Goal: Transaction & Acquisition: Purchase product/service

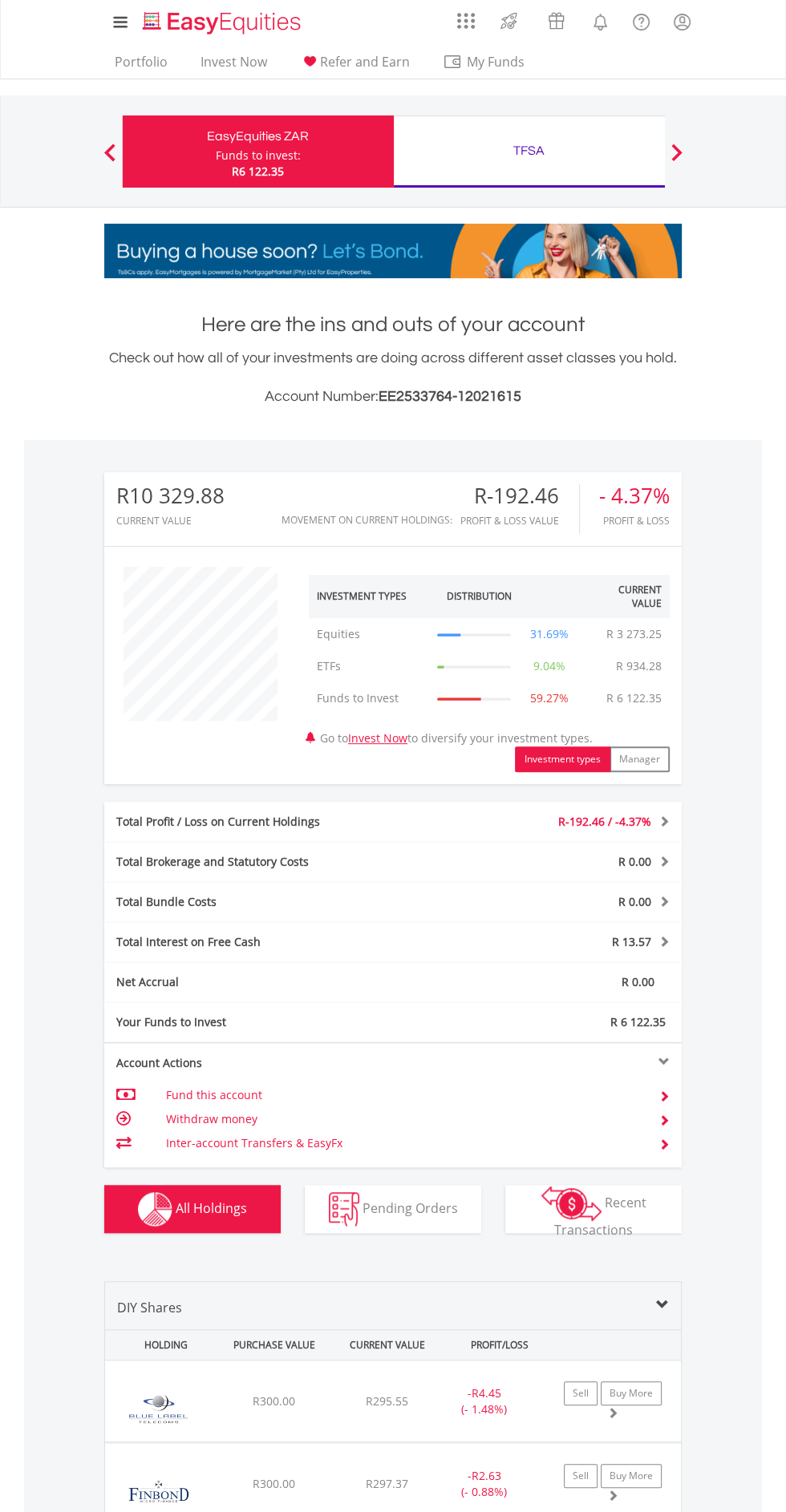
scroll to position [154, 192]
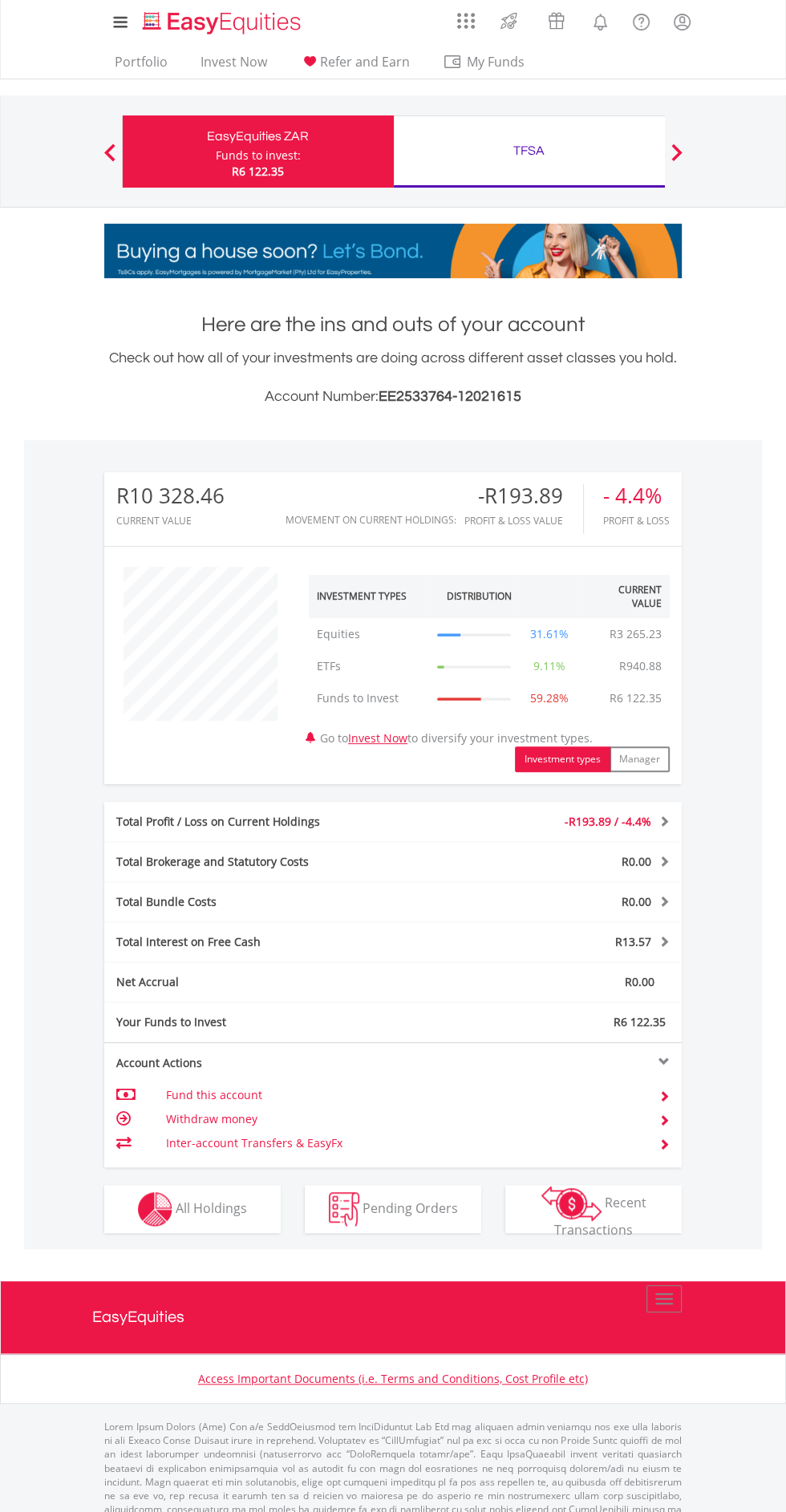
scroll to position [154, 192]
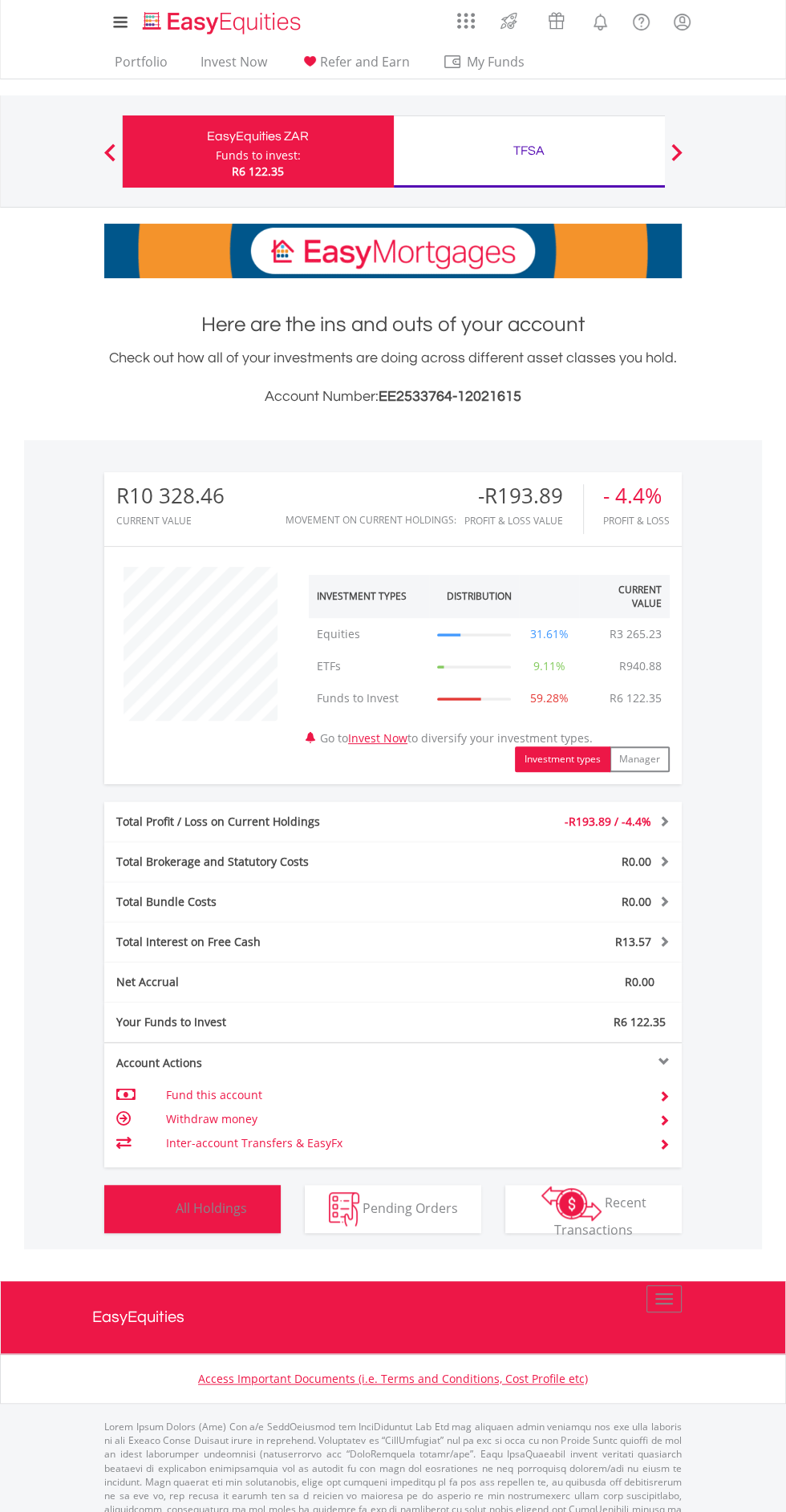
click at [180, 1212] on span "All Holdings" at bounding box center [211, 1208] width 71 height 18
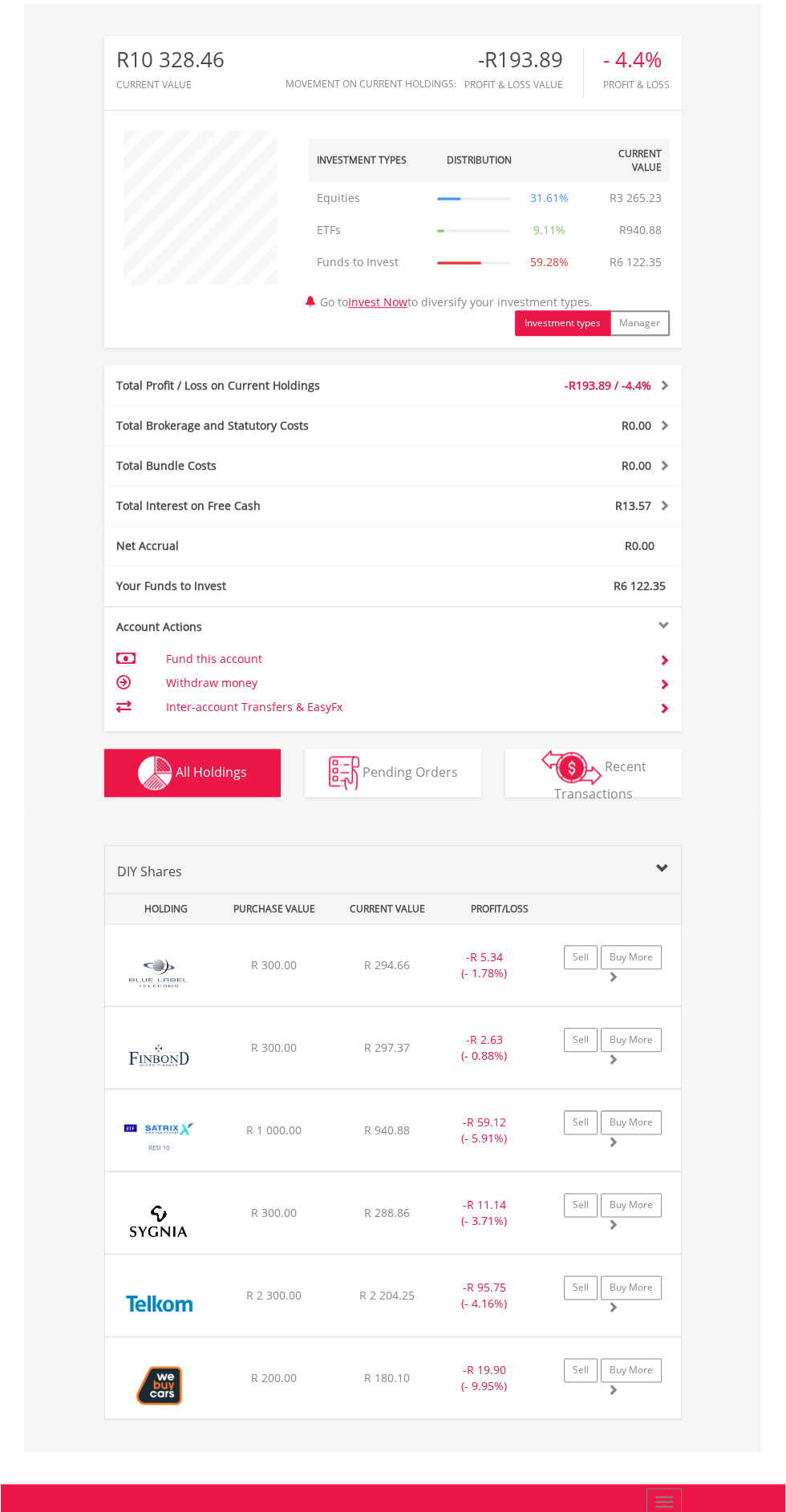
scroll to position [447, 0]
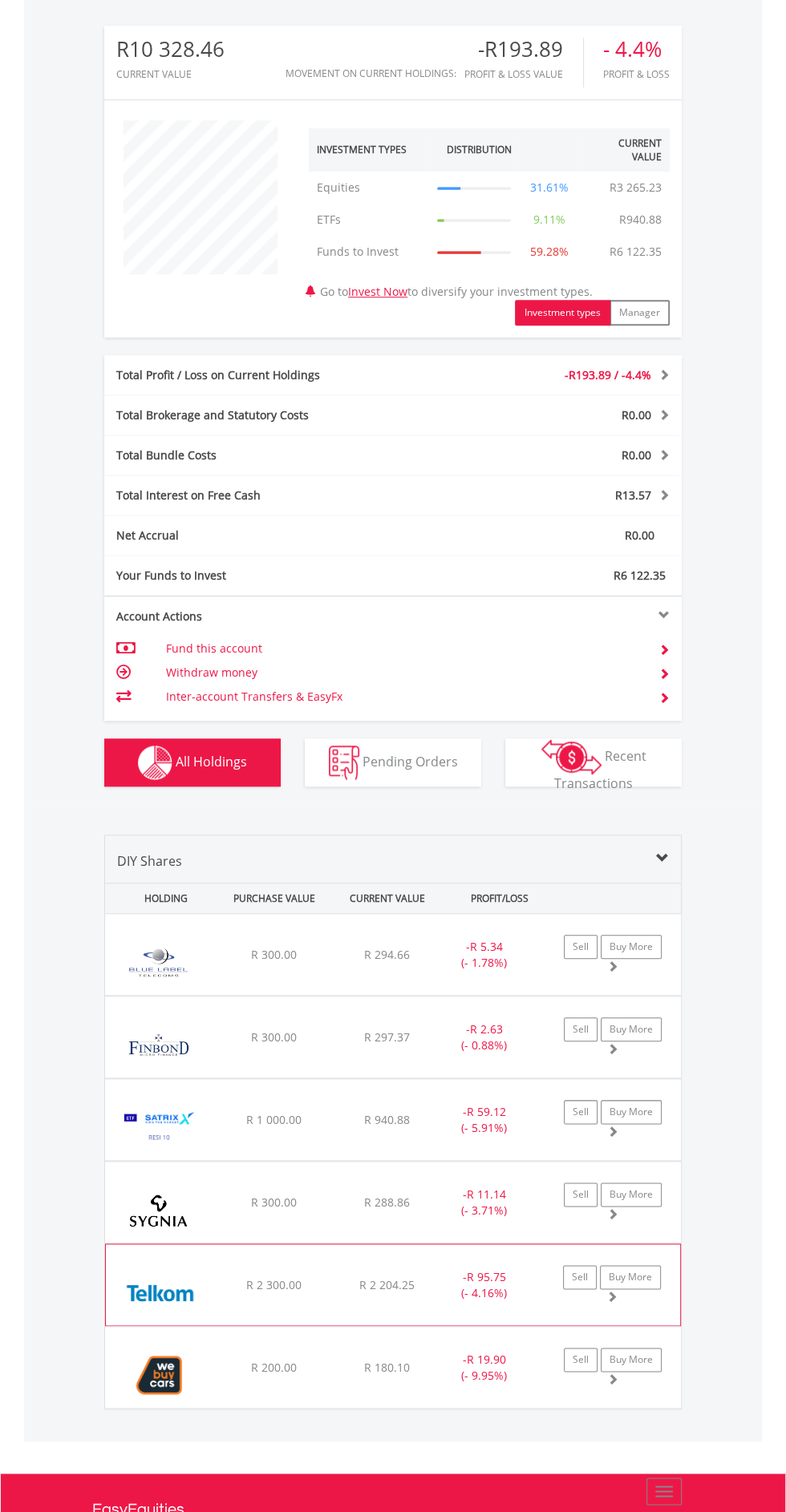
click at [229, 963] on div "R 2 300.00" at bounding box center [273, 955] width 109 height 16
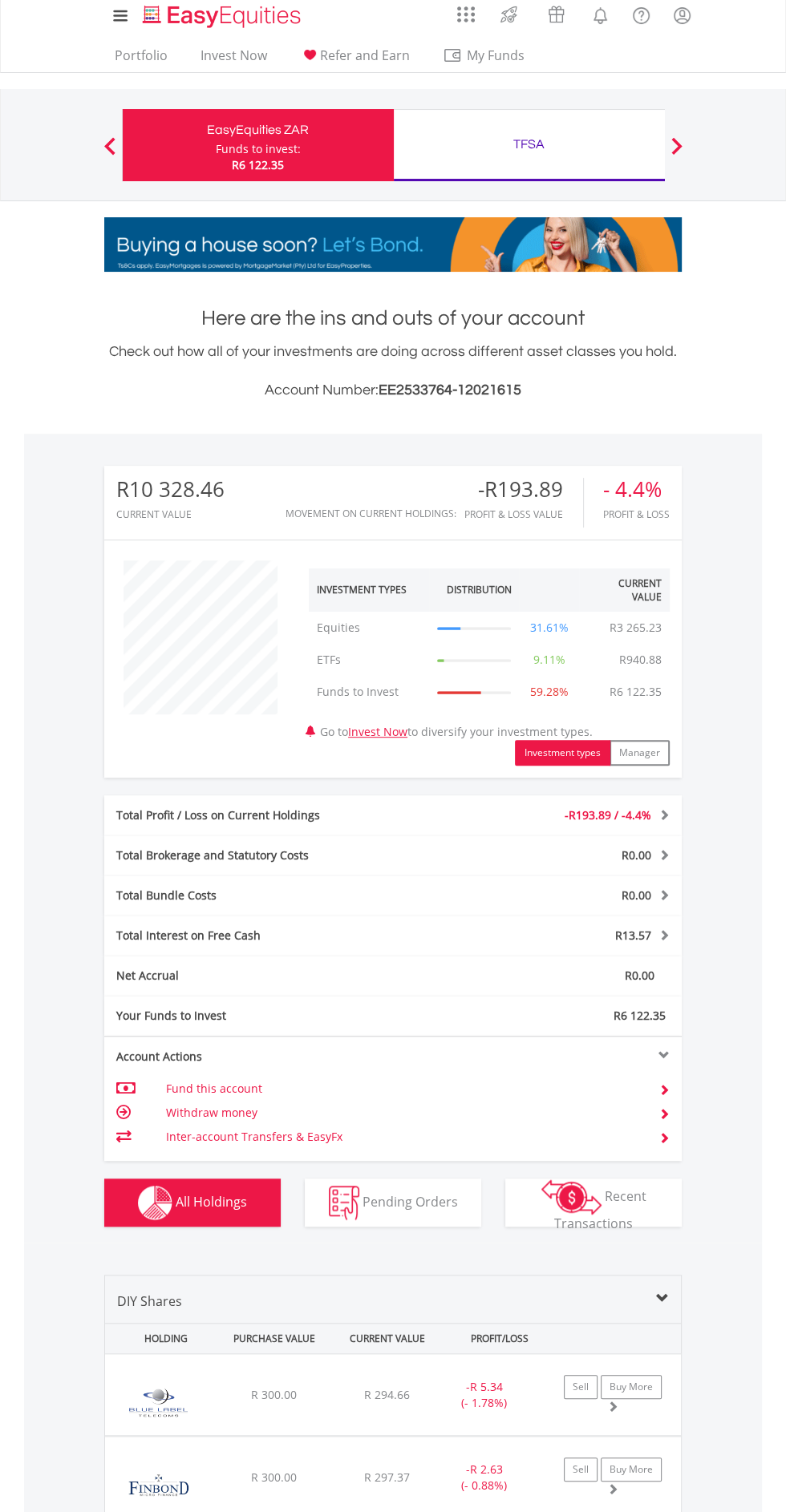
scroll to position [0, 0]
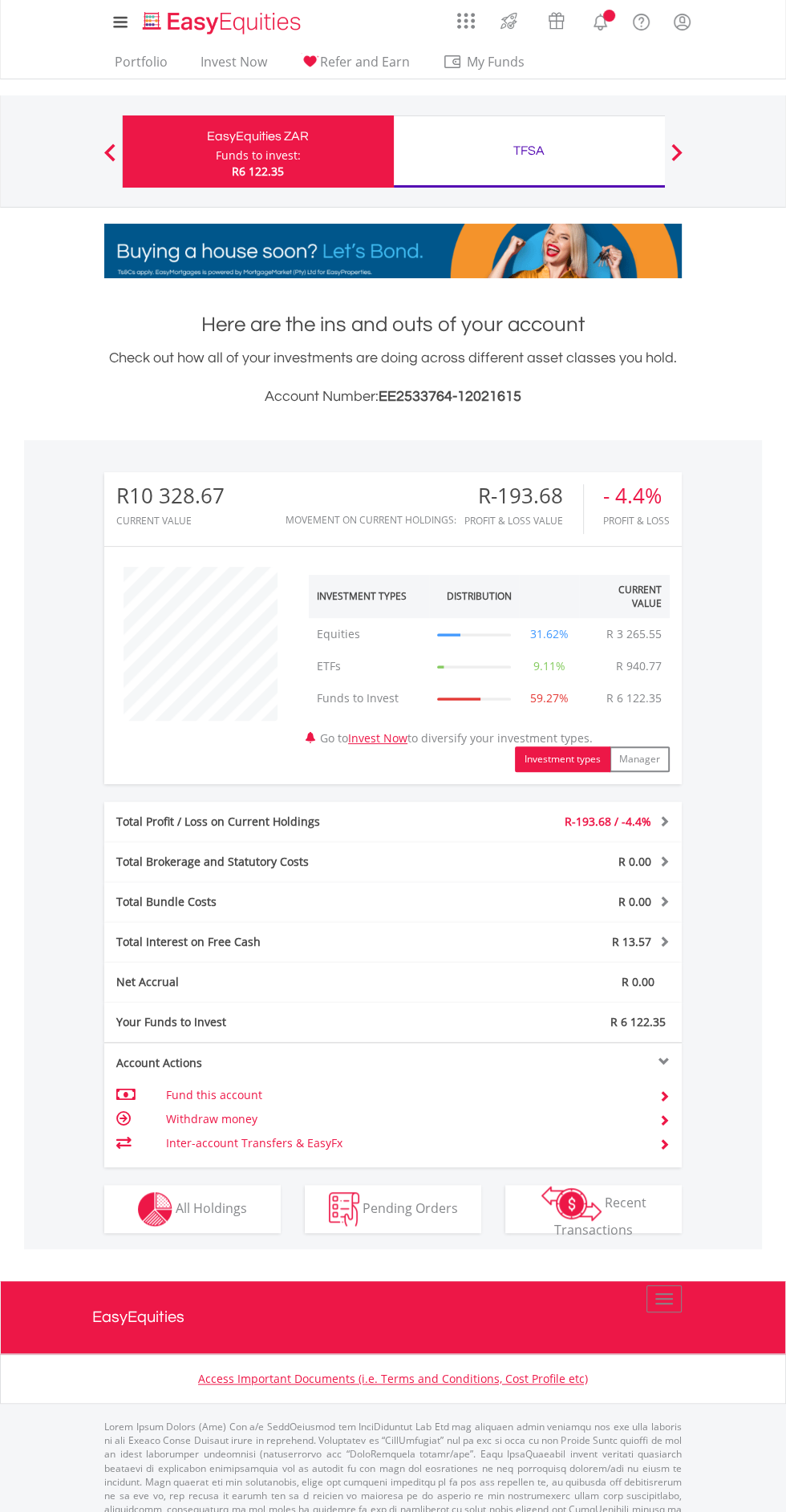
scroll to position [154, 192]
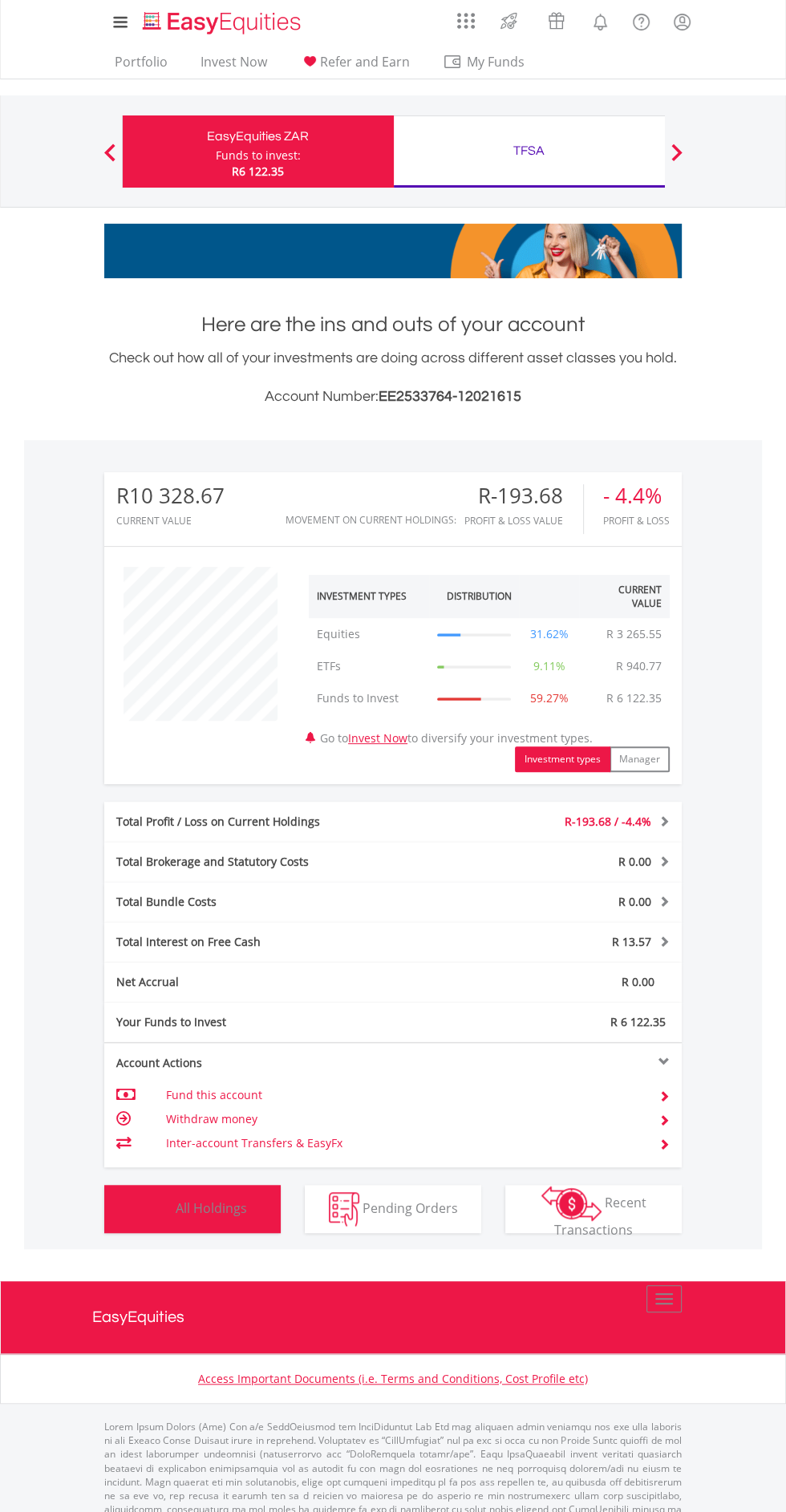
click at [191, 1207] on span "All Holdings" at bounding box center [211, 1208] width 71 height 18
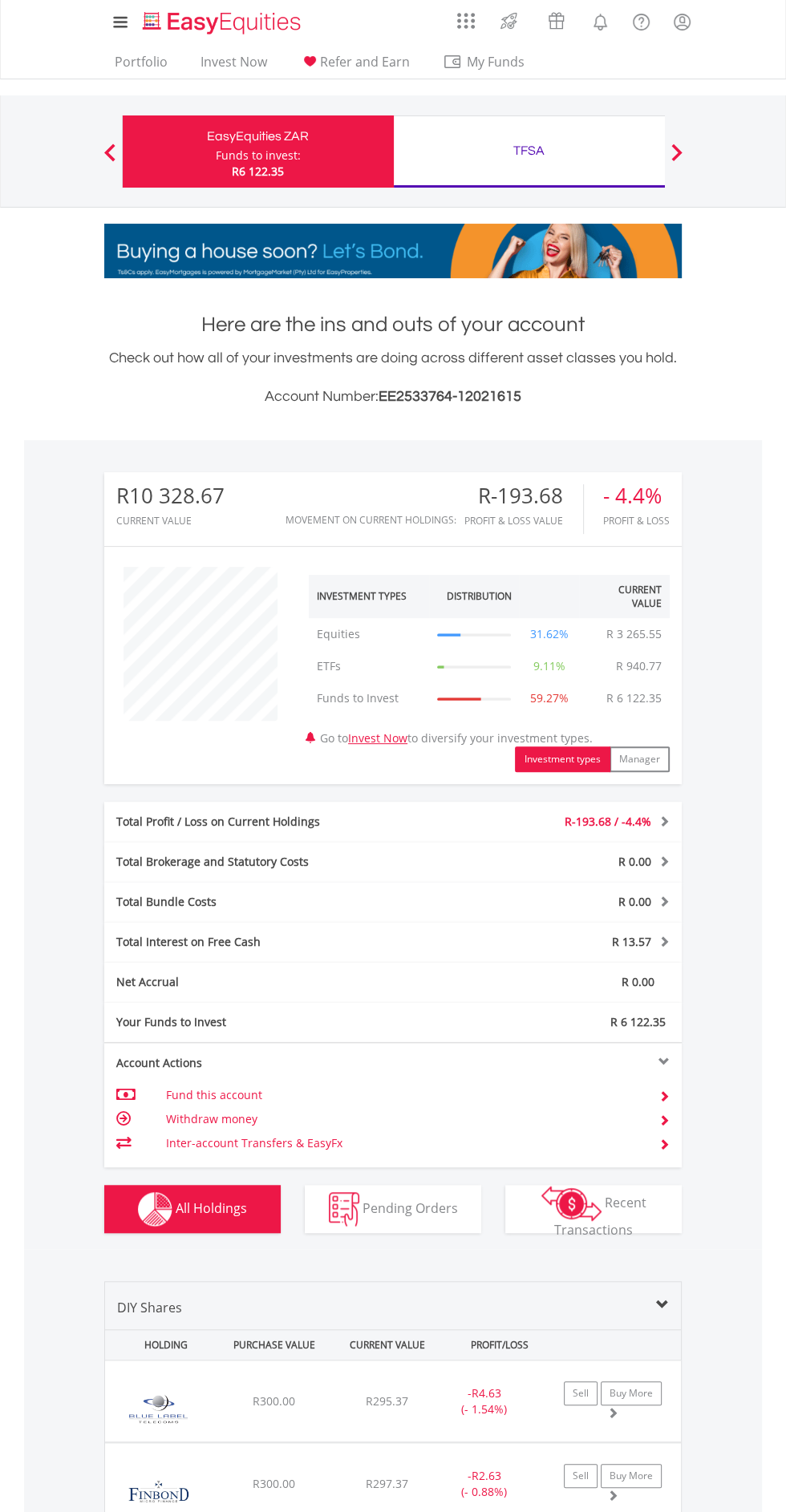
scroll to position [676, 0]
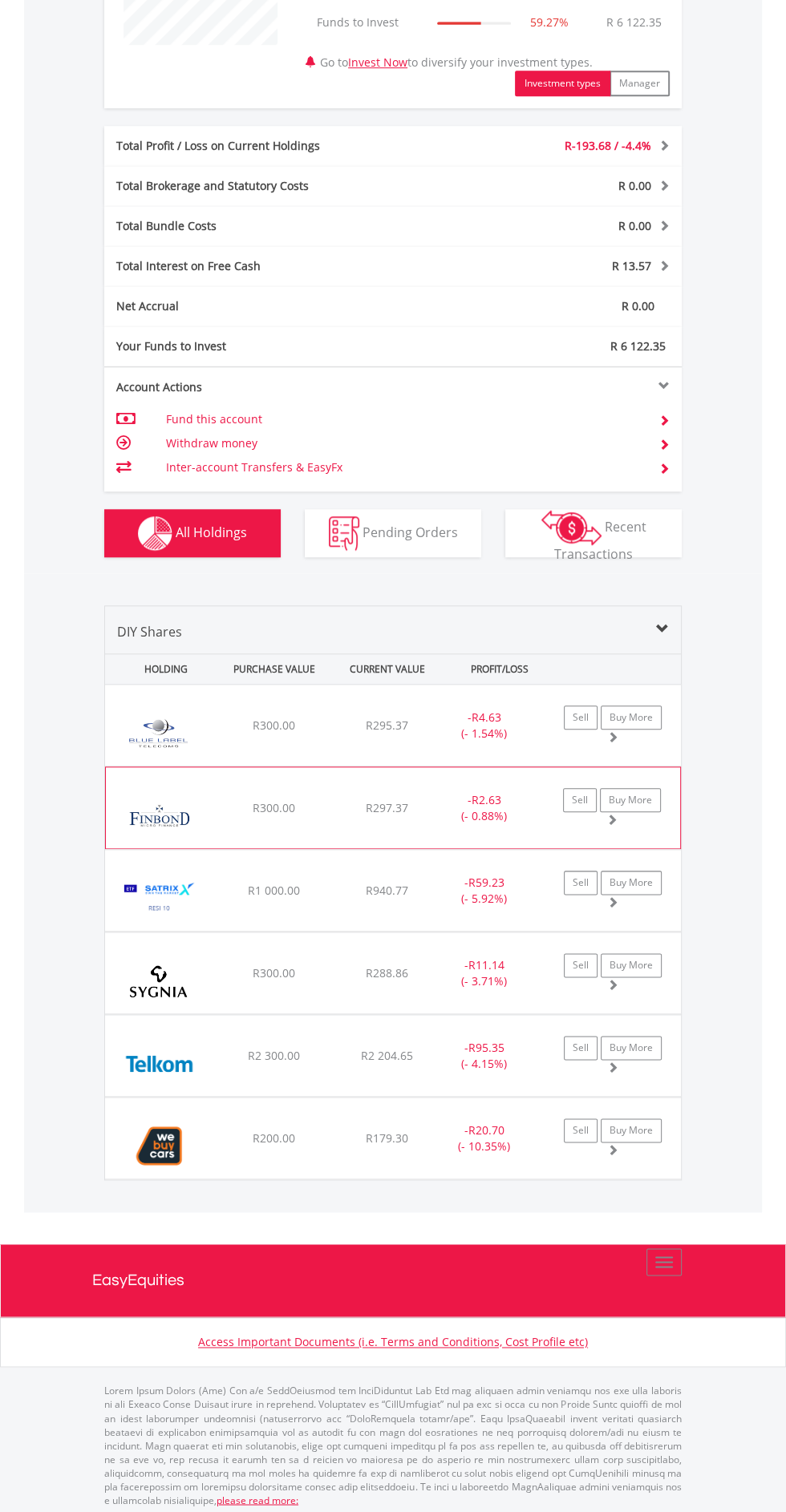
click at [477, 724] on span "R2.63" at bounding box center [486, 717] width 30 height 15
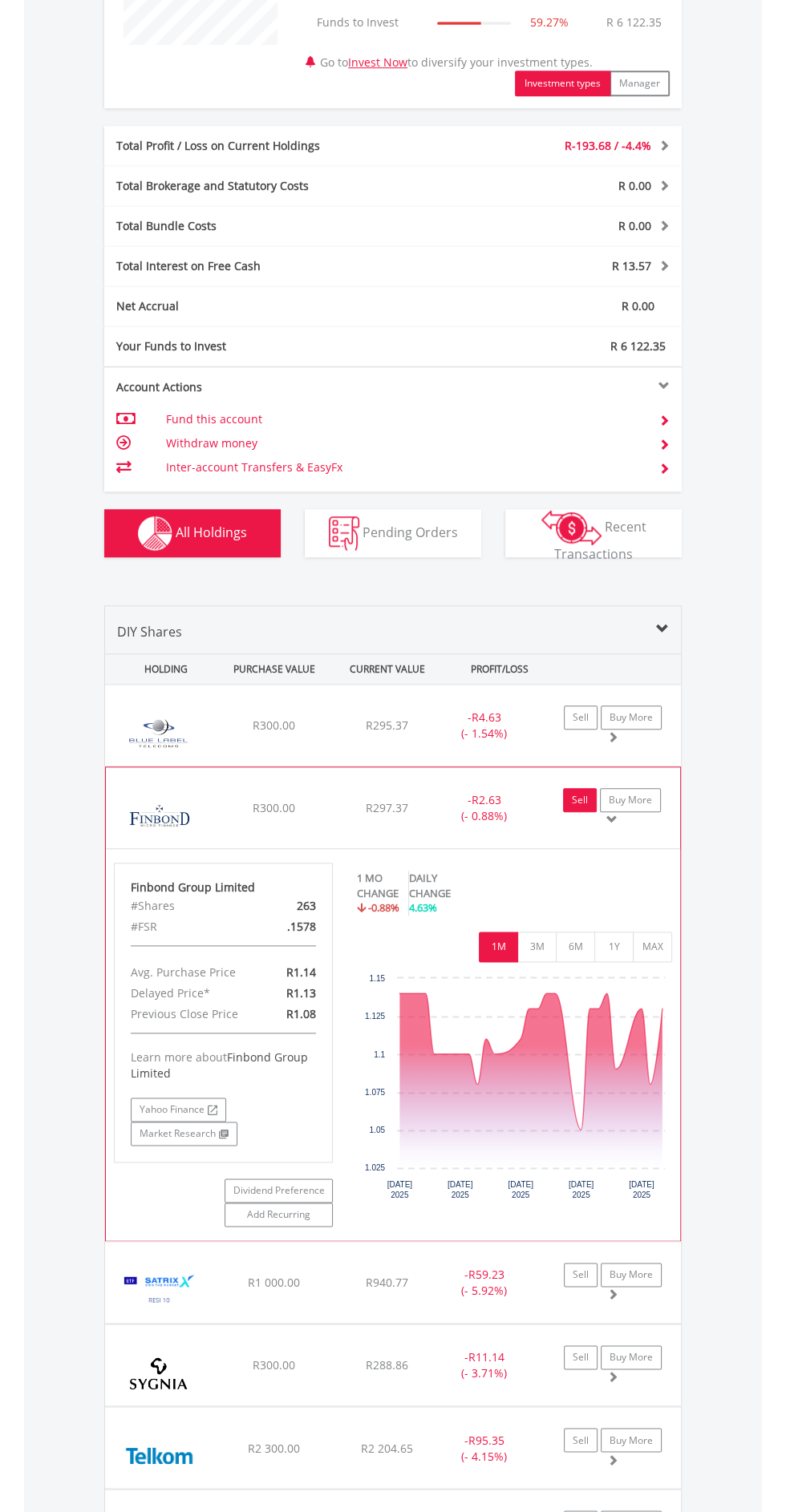
click at [572, 801] on link "Sell" at bounding box center [580, 800] width 34 height 24
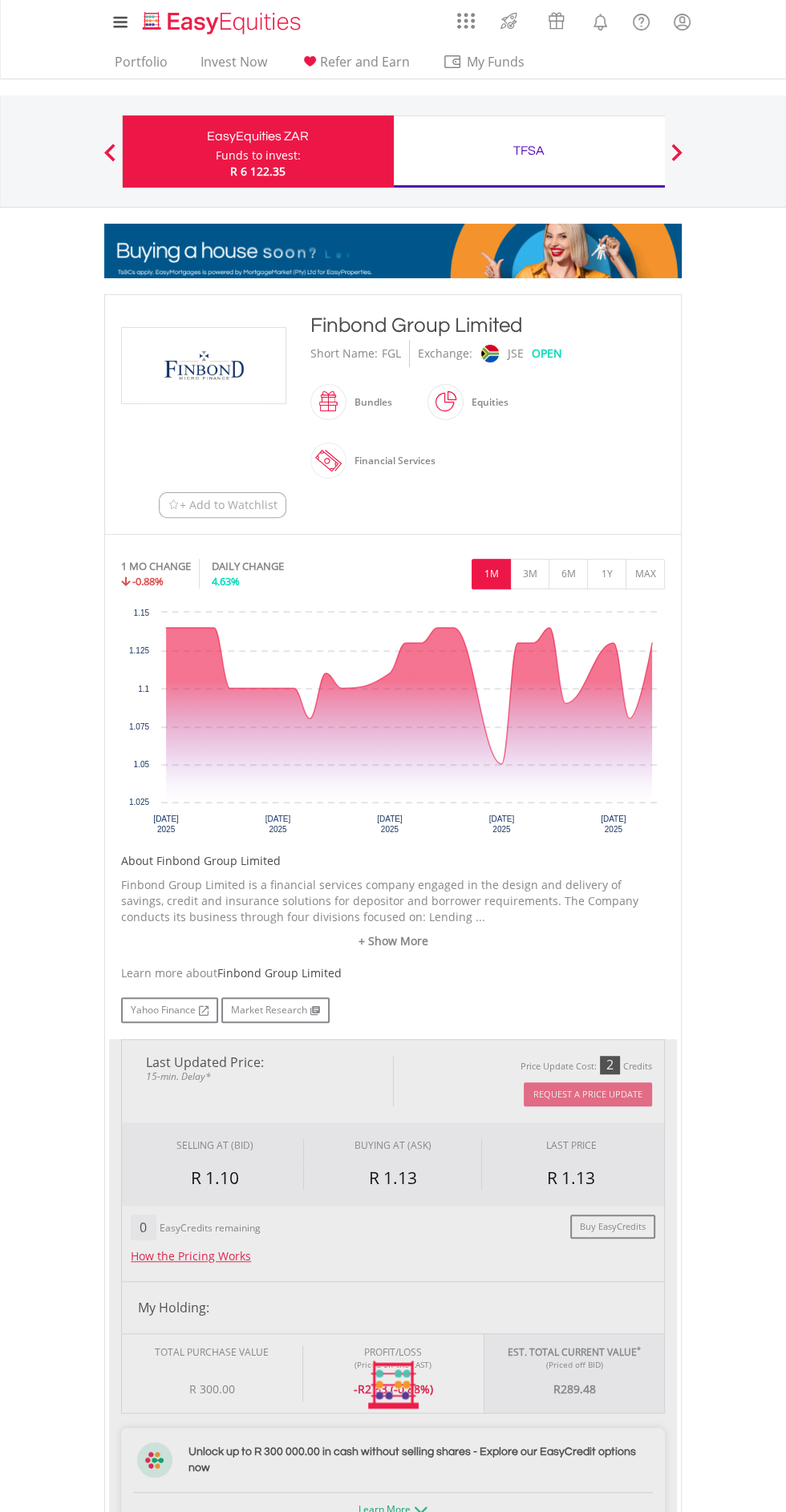
type input "******"
